Goal: Ask a question: Seek information or help from site administrators or community

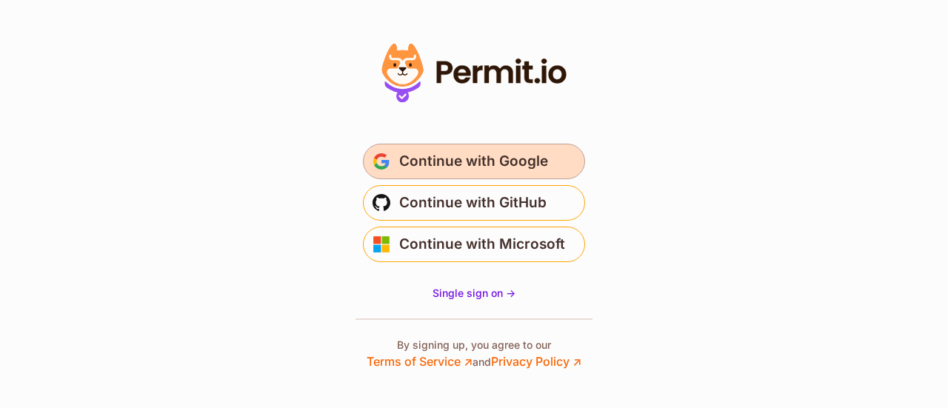
click at [428, 170] on span "Continue with Google" at bounding box center [473, 162] width 149 height 24
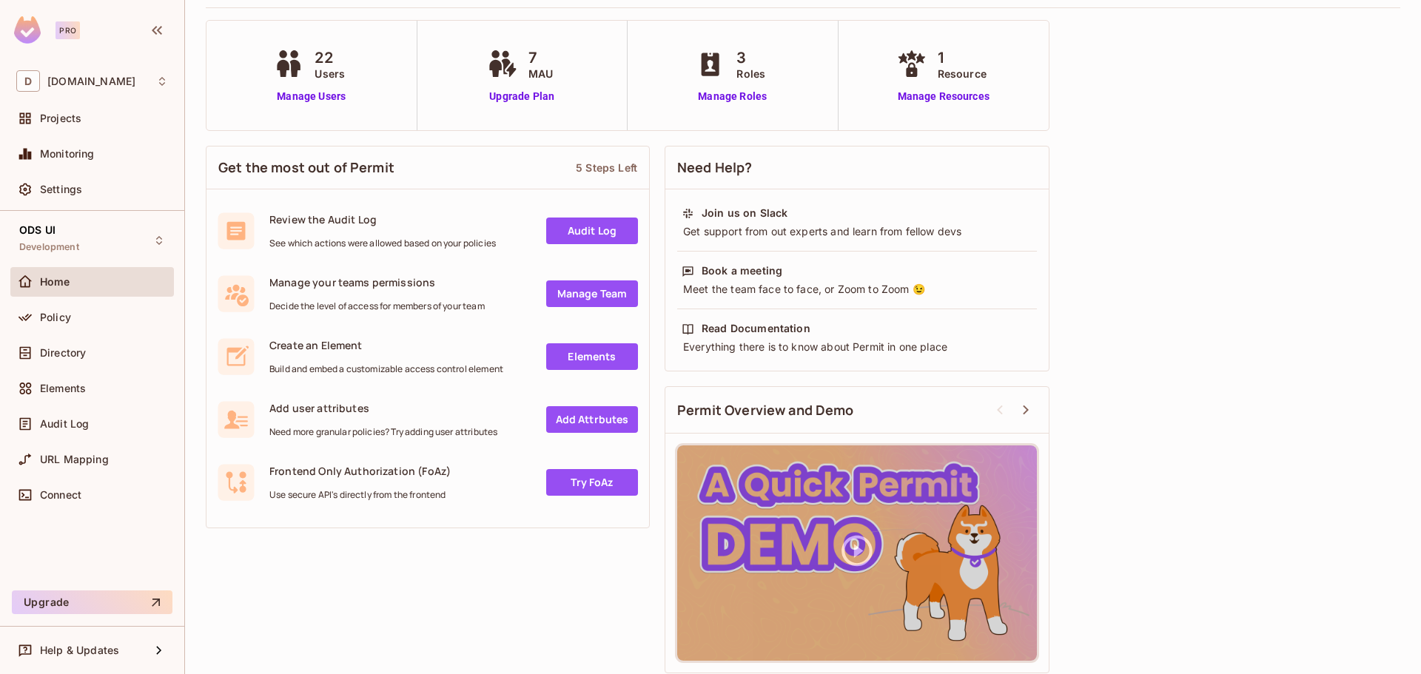
scroll to position [87, 0]
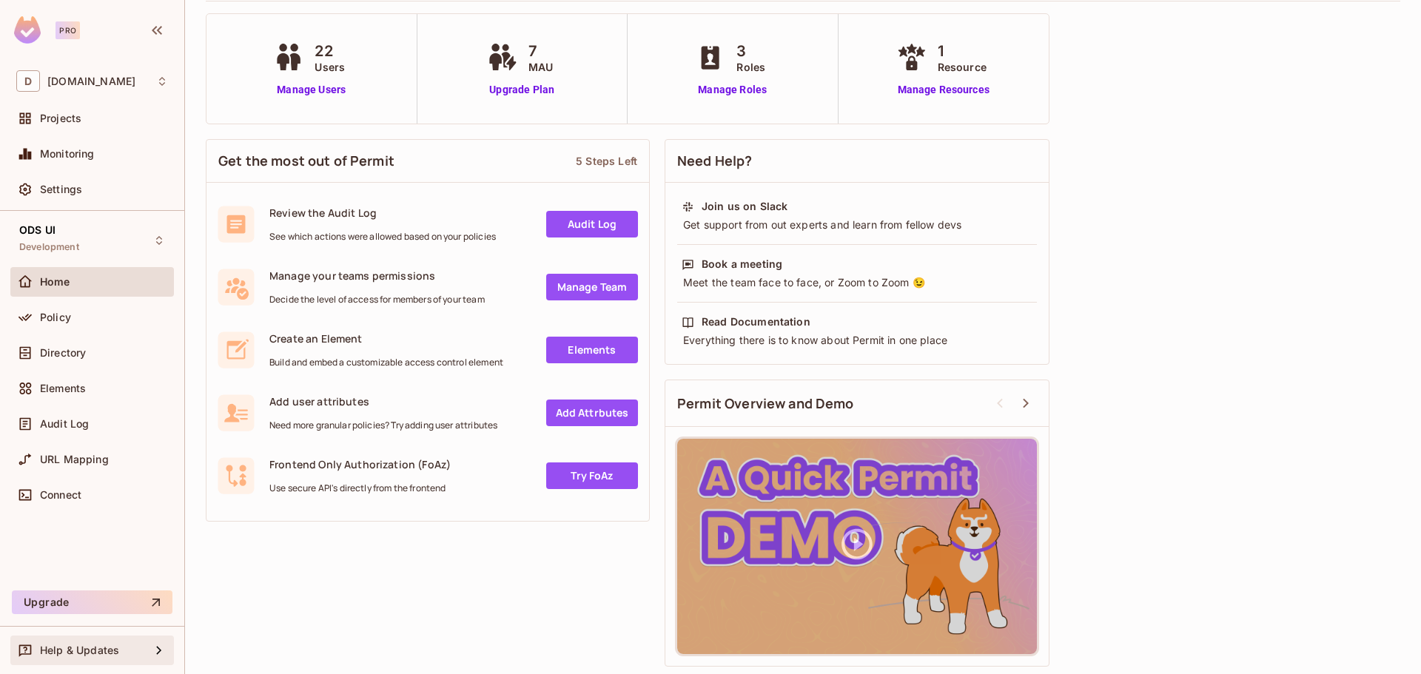
click at [87, 407] on span "Help & Updates" at bounding box center [79, 651] width 79 height 12
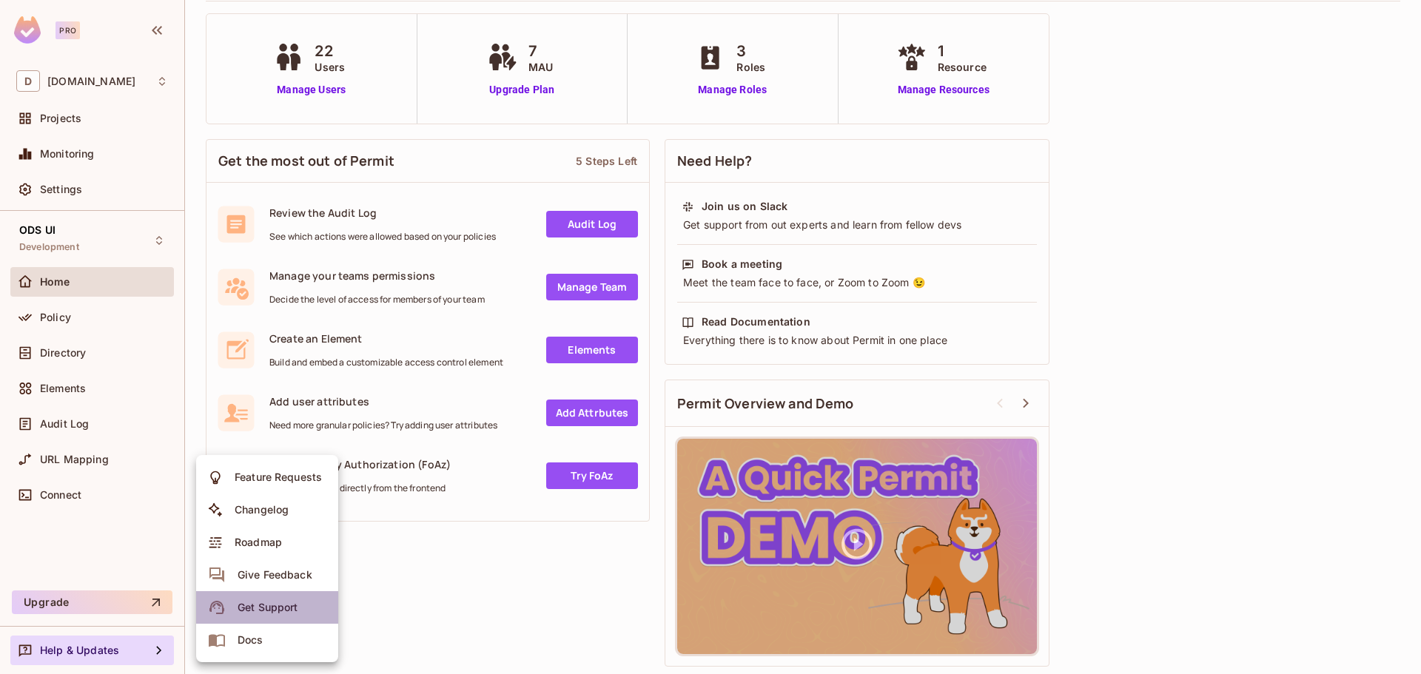
click at [279, 407] on div "Get Support" at bounding box center [268, 607] width 60 height 15
